Goal: Transaction & Acquisition: Purchase product/service

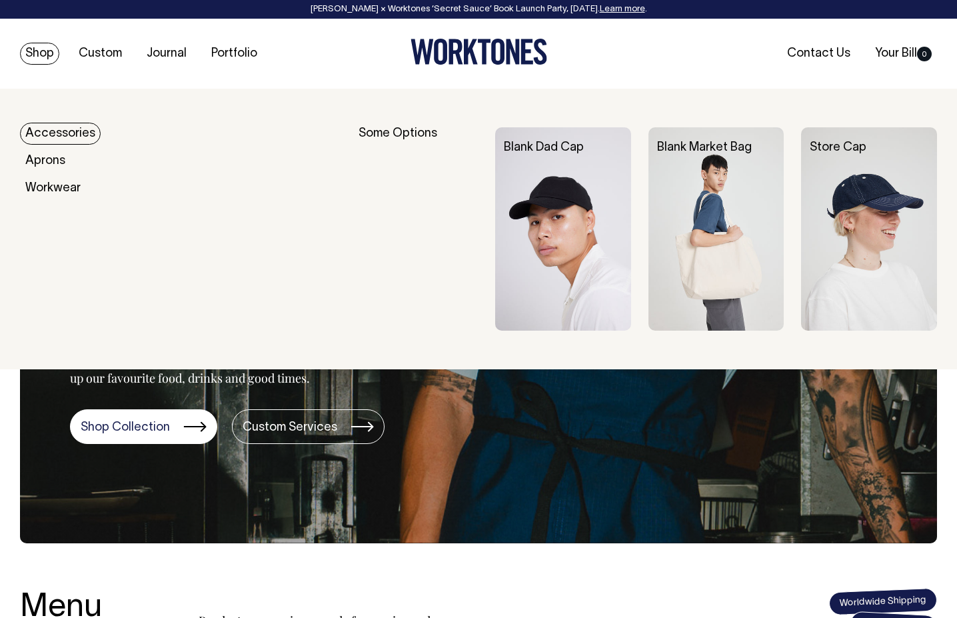
click at [43, 59] on link "Shop" at bounding box center [39, 54] width 39 height 22
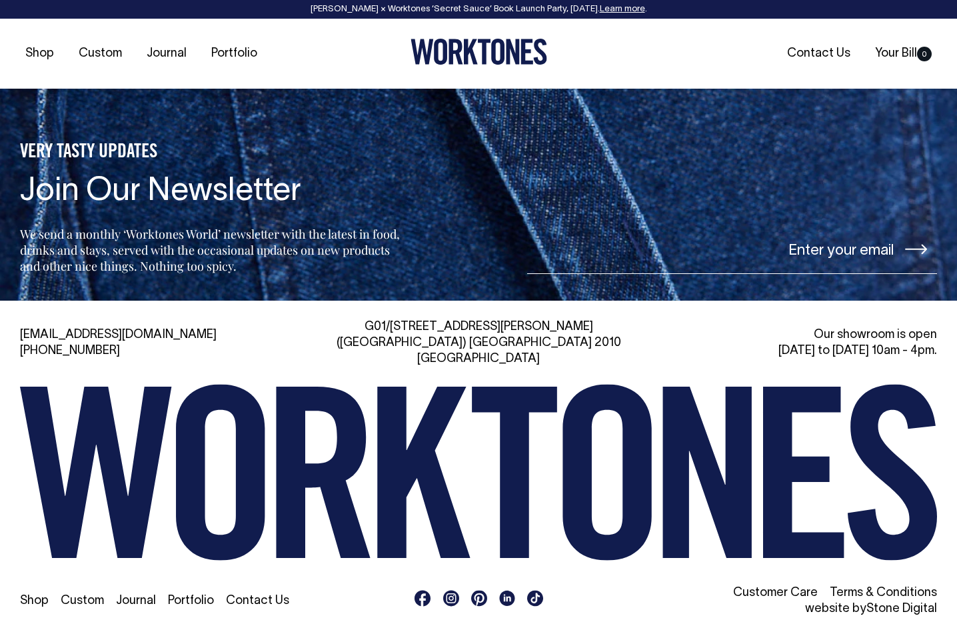
scroll to position [2722, 0]
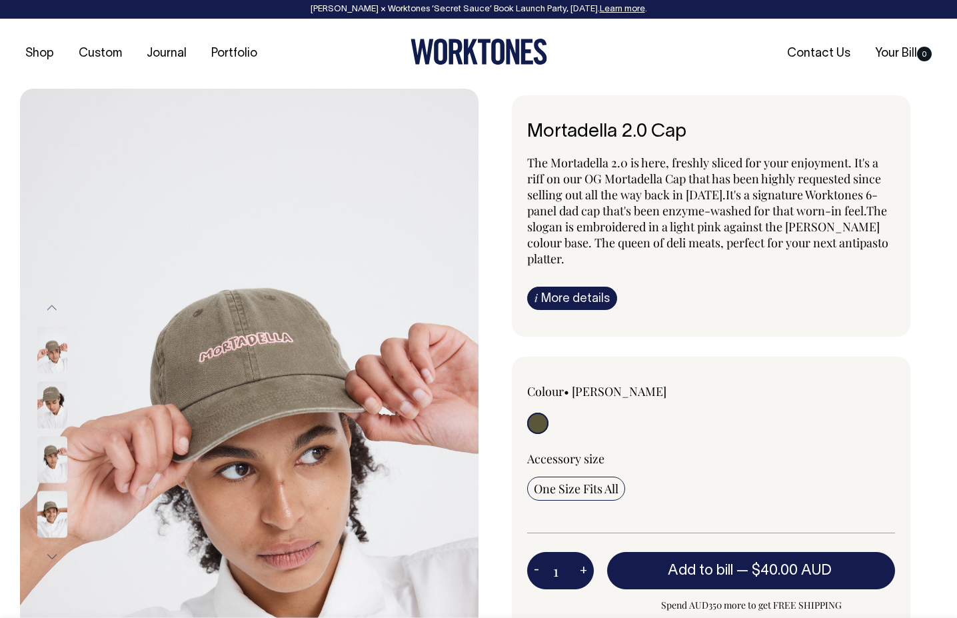
click at [61, 407] on img at bounding box center [52, 405] width 30 height 47
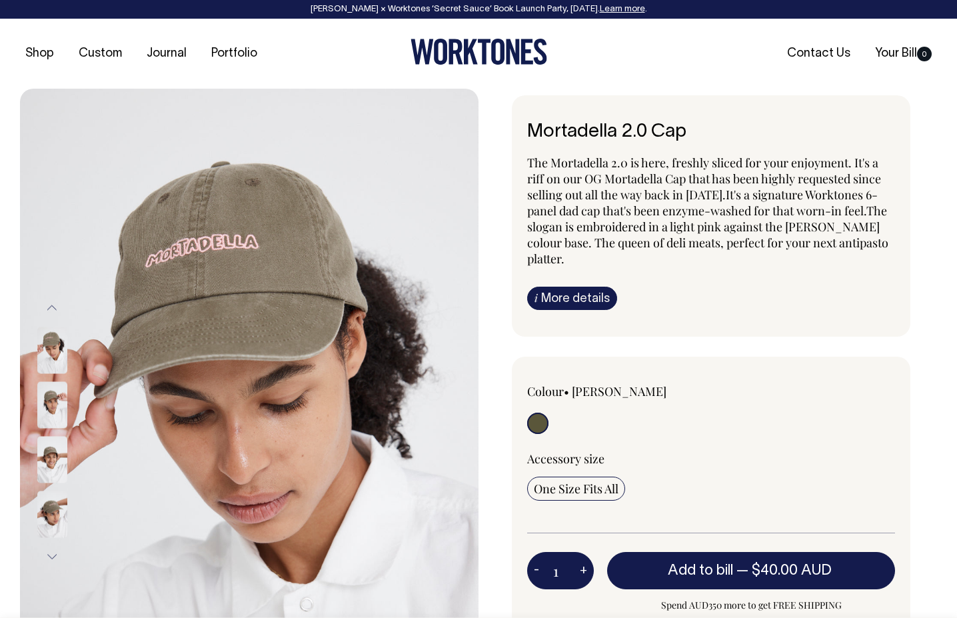
click at [47, 457] on div at bounding box center [70, 460] width 67 height 55
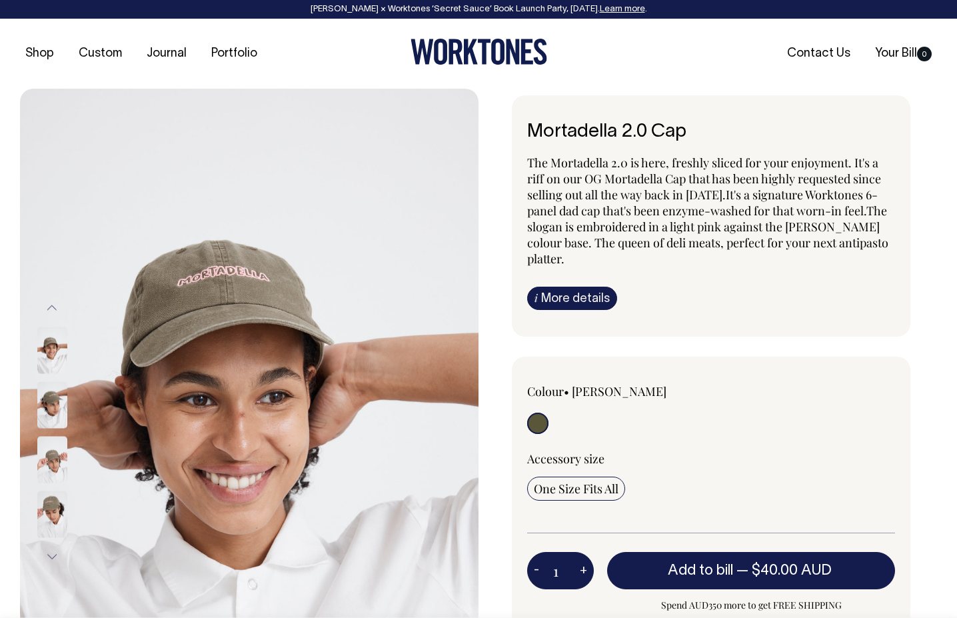
click at [48, 463] on img at bounding box center [52, 460] width 30 height 47
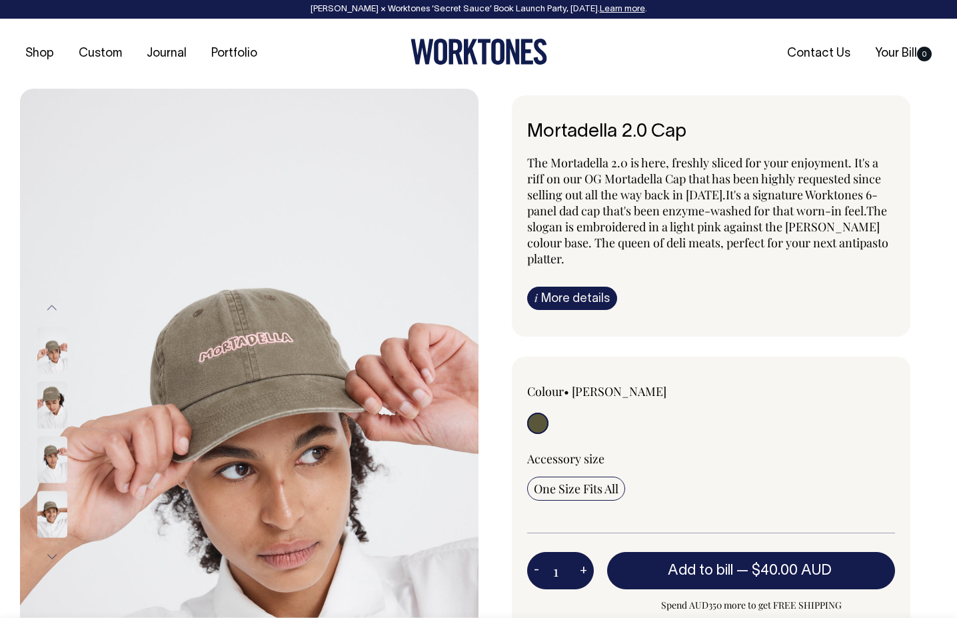
click at [49, 493] on img at bounding box center [52, 514] width 30 height 47
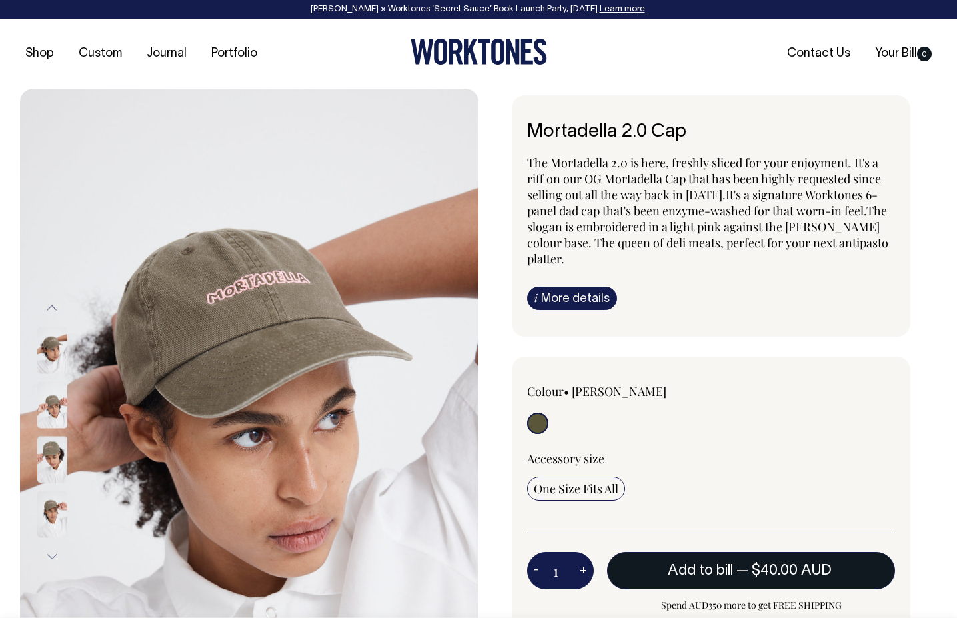
click at [701, 552] on button "Add to bill — $40.00 AUD" at bounding box center [751, 570] width 288 height 37
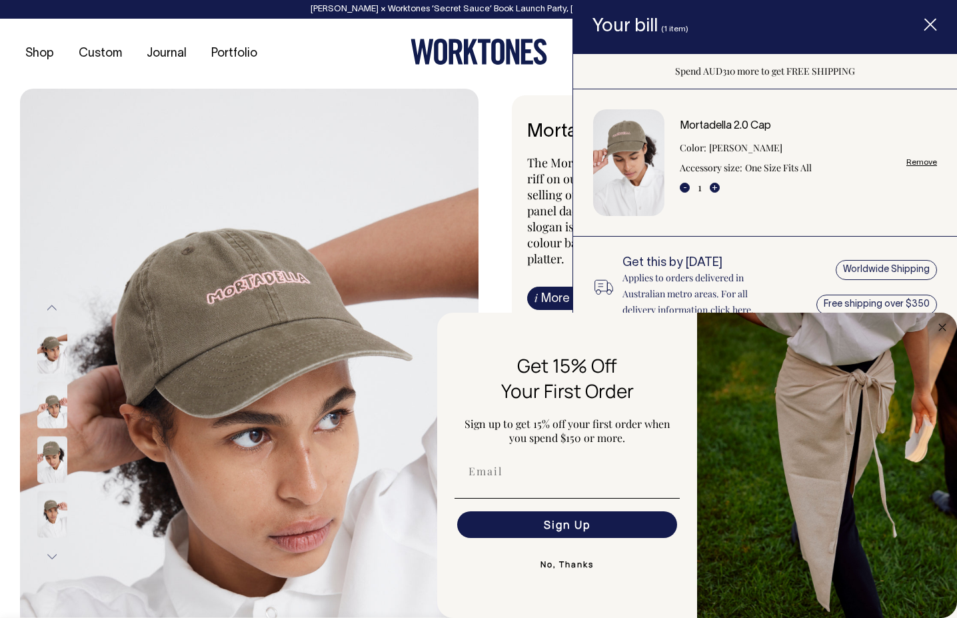
click at [937, 25] on span "Item added to your cart" at bounding box center [930, 27] width 53 height 57
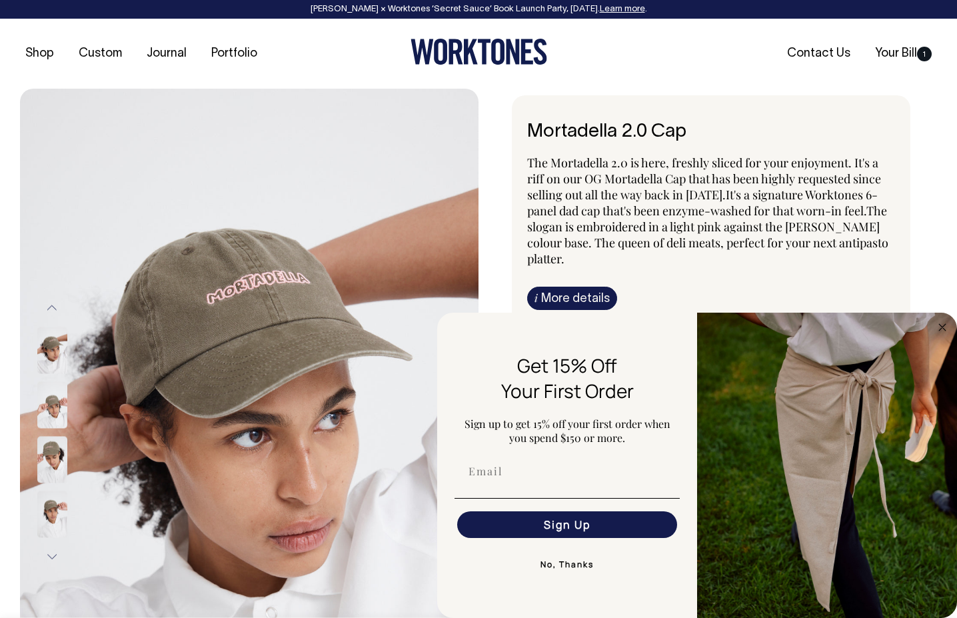
click at [563, 567] on button "No, Thanks" at bounding box center [567, 564] width 225 height 27
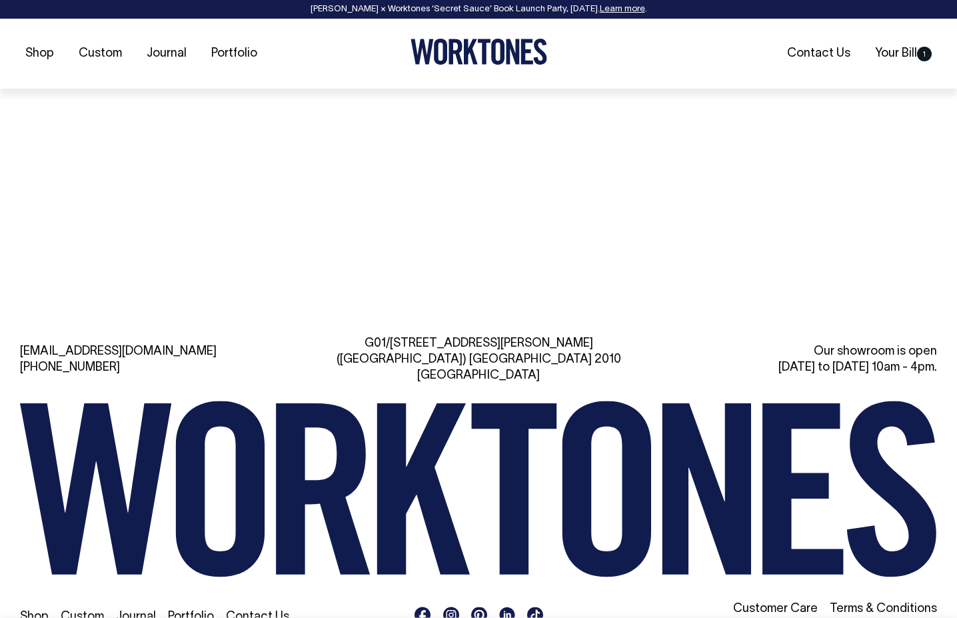
scroll to position [1407, 0]
